Goal: Task Accomplishment & Management: Manage account settings

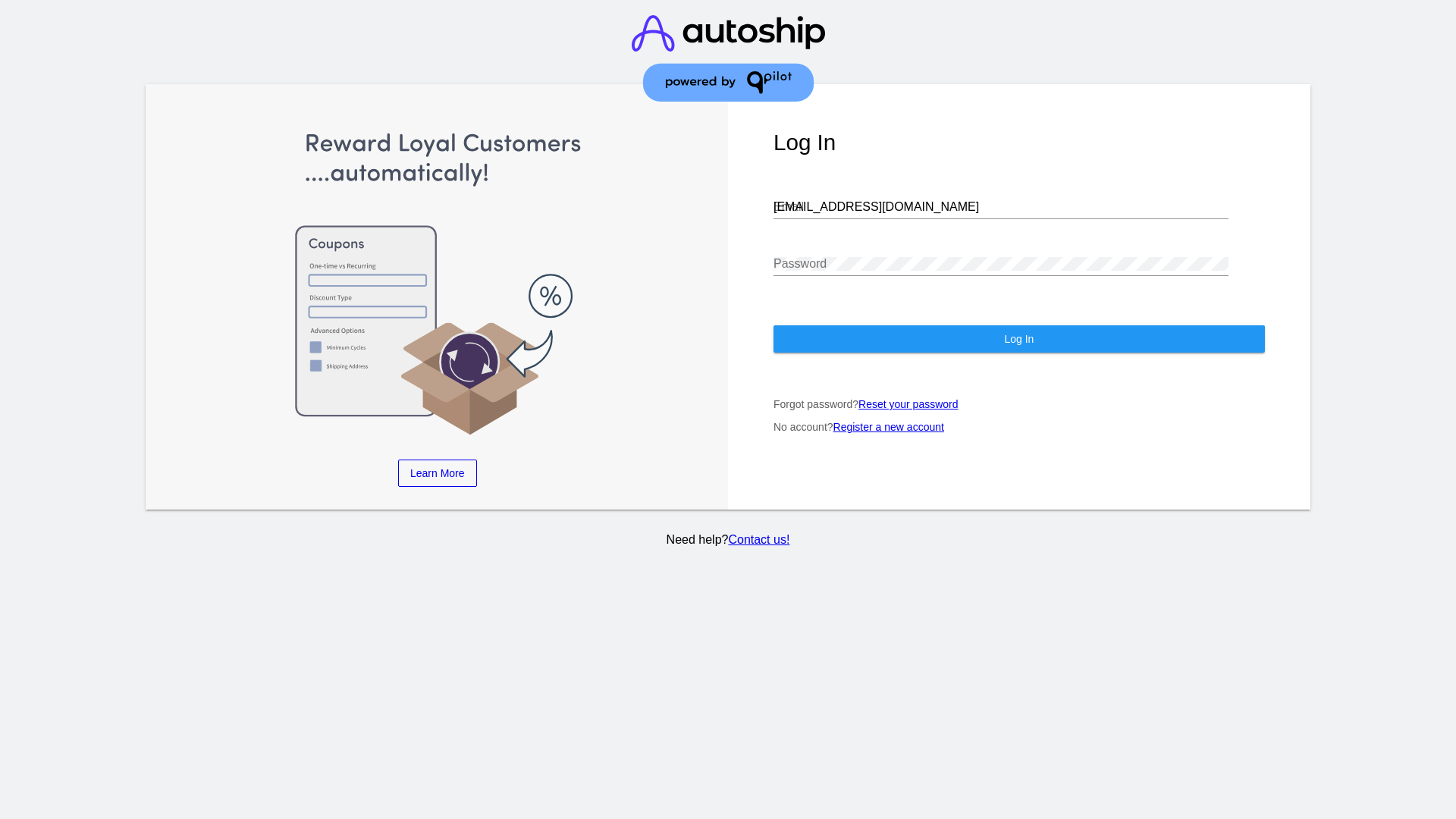
type input "[EMAIL_ADDRESS][DOMAIN_NAME]"
click at [1019, 339] on span "Log In" at bounding box center [1019, 339] width 30 height 12
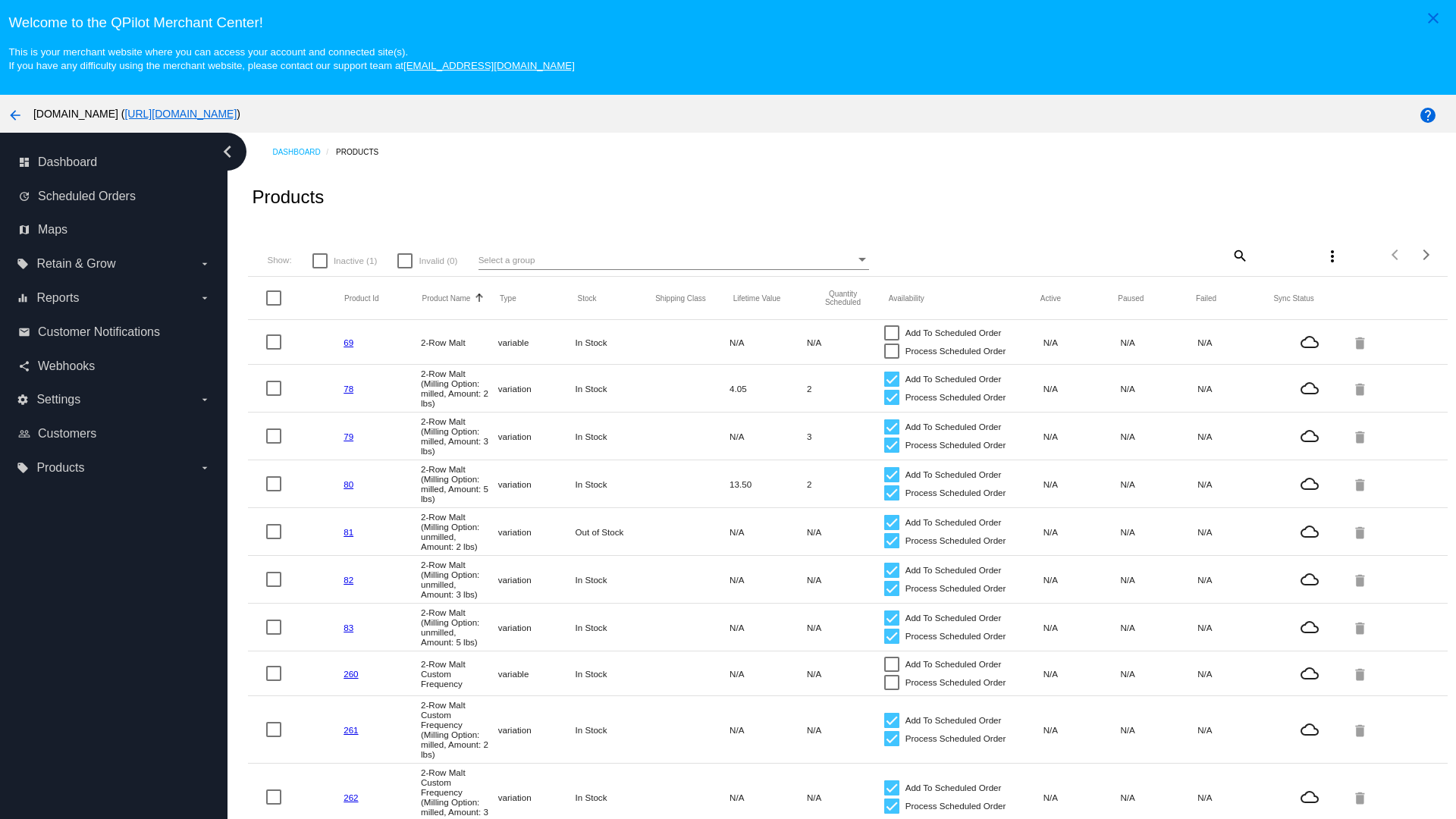
click at [344, 260] on span "Inactive (1)" at bounding box center [354, 261] width 43 height 18
click at [320, 269] on input "Inactive (1)" at bounding box center [319, 269] width 1 height 1
checkbox input "true"
click at [1230, 255] on mat-icon "search" at bounding box center [1239, 256] width 18 height 24
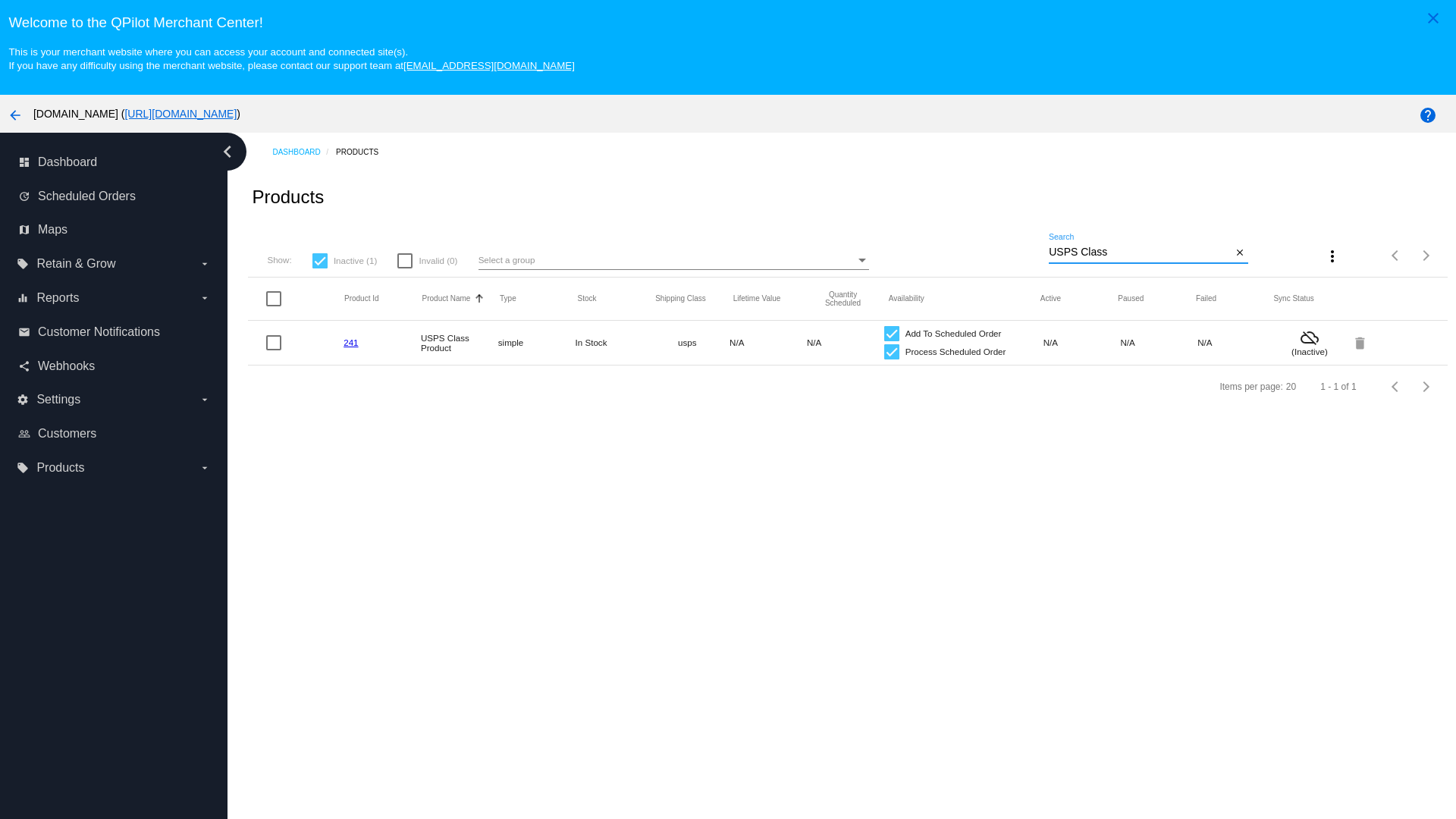
type input "USPS Class"
click at [885, 351] on div at bounding box center [892, 351] width 15 height 15
click at [891, 359] on input "Process Scheduled Order" at bounding box center [891, 359] width 1 height 1
checkbox input "false"
click at [885, 333] on div at bounding box center [892, 333] width 15 height 15
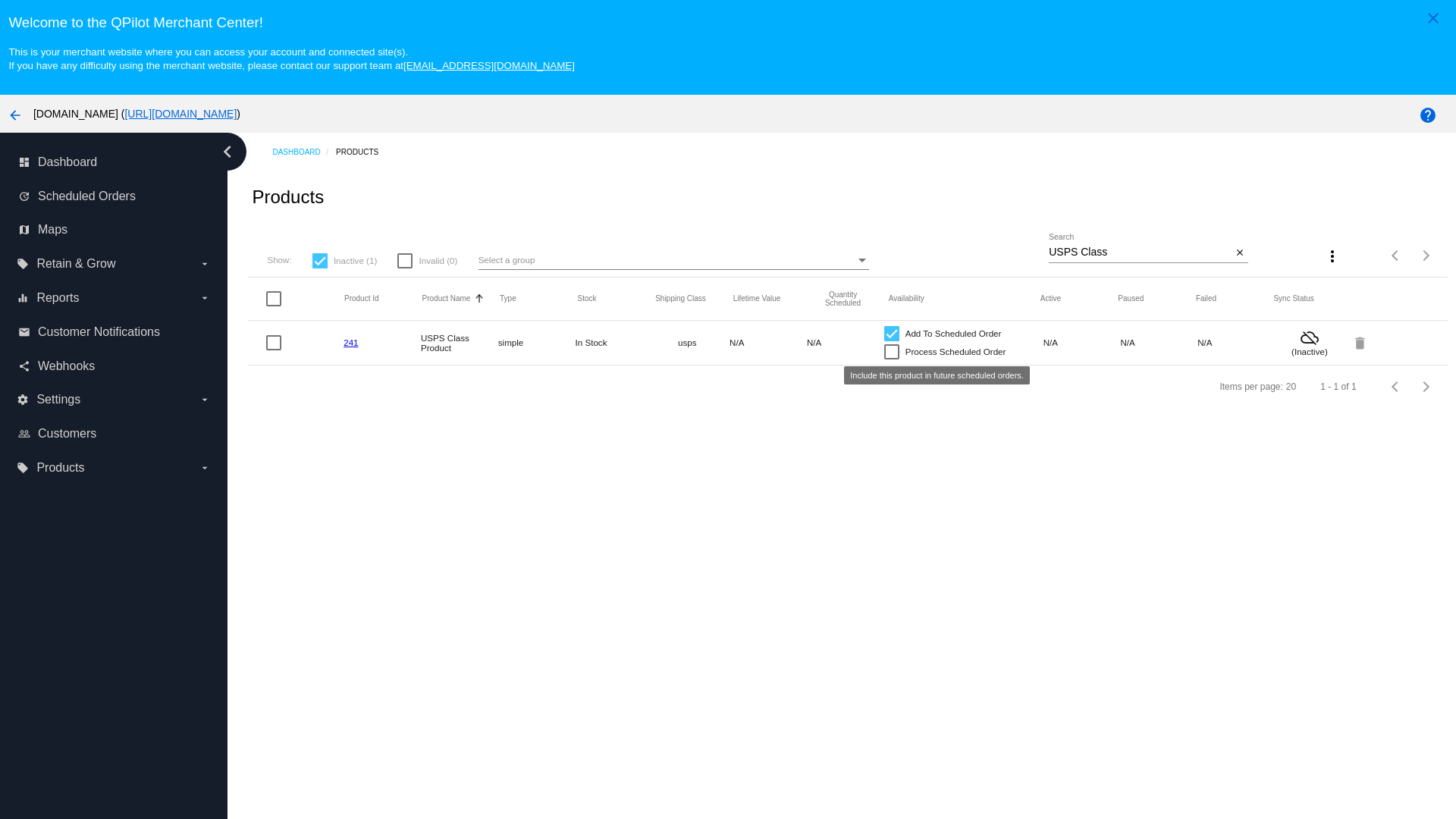
click at [891, 341] on input "Add To Scheduled Order" at bounding box center [891, 341] width 1 height 1
checkbox input "false"
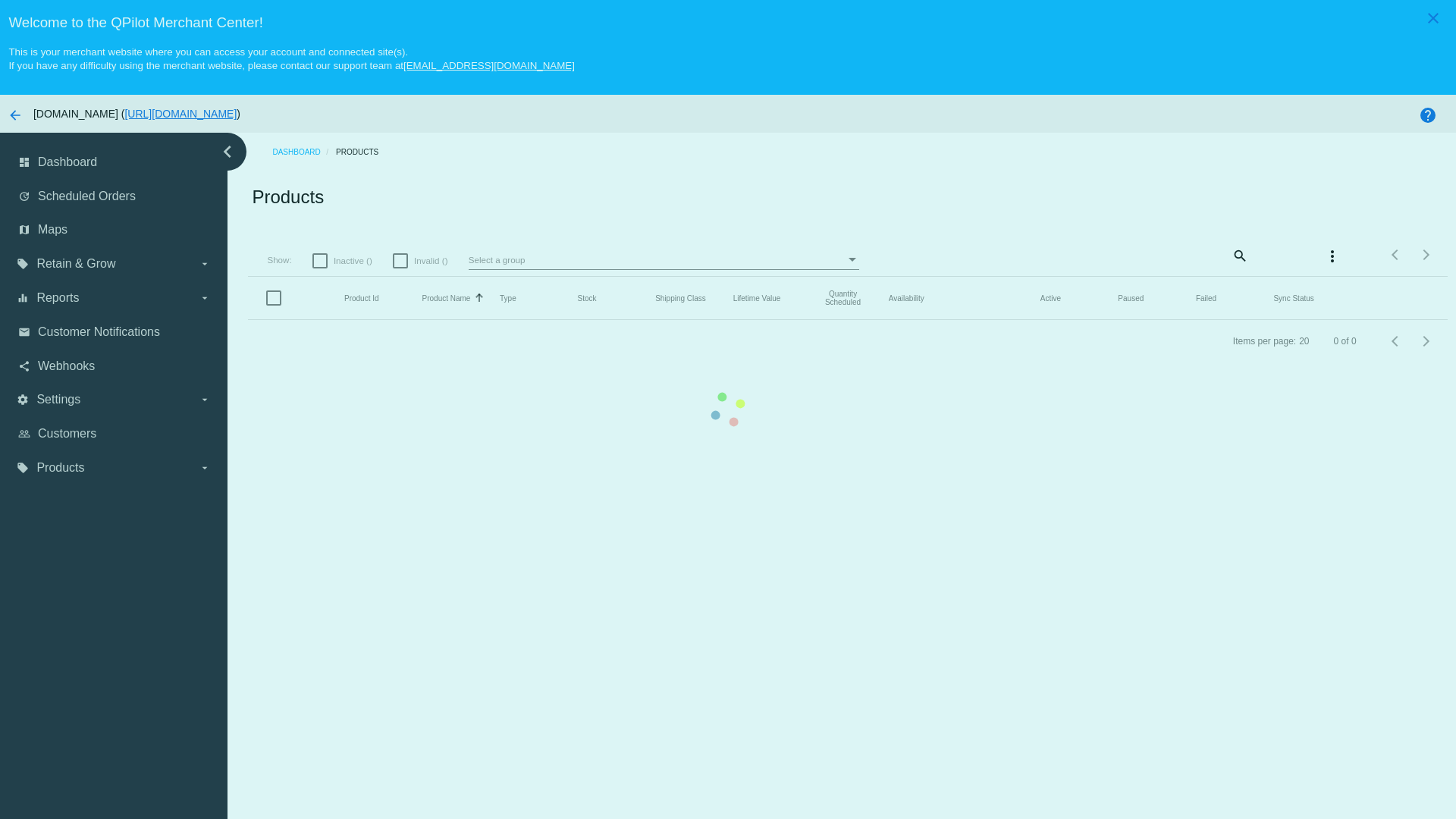
click at [1230, 255] on mat-icon "search" at bounding box center [1239, 256] width 18 height 24
